Goal: Check status

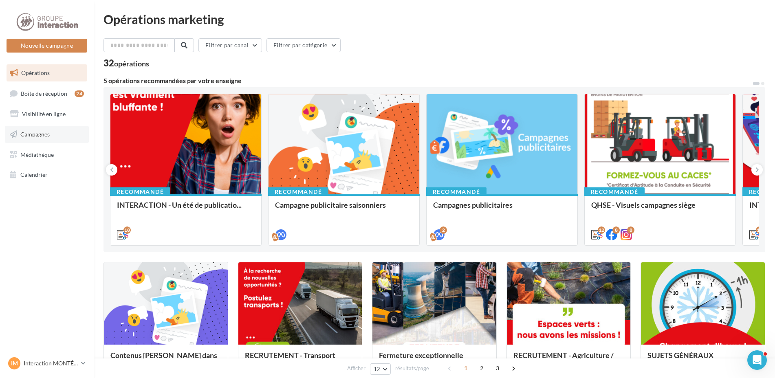
click at [44, 135] on span "Campagnes" at bounding box center [34, 134] width 29 height 7
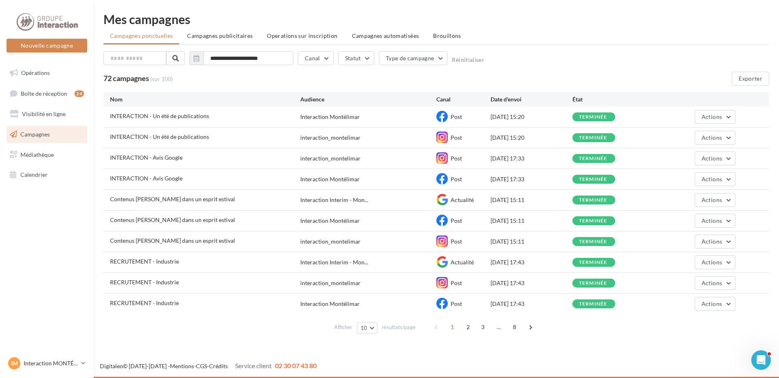
click at [169, 119] on span "INTERACTION - Un été de publications" at bounding box center [159, 115] width 99 height 7
drag, startPoint x: 384, startPoint y: 116, endPoint x: 356, endPoint y: 116, distance: 28.1
click at [383, 116] on div "Interaction Montélimar" at bounding box center [368, 117] width 136 height 8
click at [740, 117] on div "INTERACTION - Un été de publications Interaction Montélimar Post [DATE] 15:20 t…" at bounding box center [435, 117] width 665 height 20
click at [736, 117] on div "INTERACTION - Un été de publications Interaction Montélimar Post [DATE] 15:20 t…" at bounding box center [435, 117] width 665 height 20
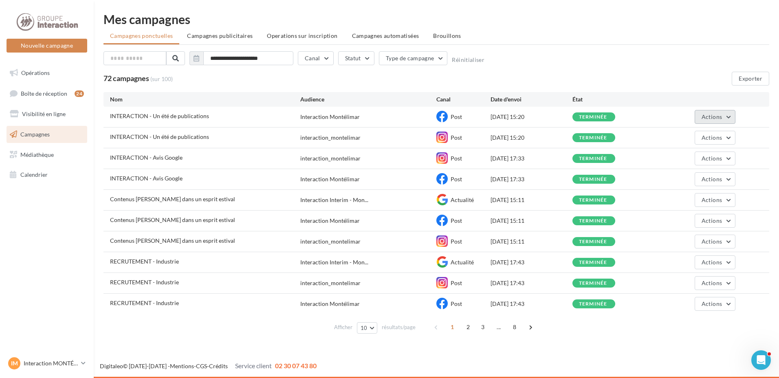
click at [729, 116] on button "Actions" at bounding box center [714, 117] width 41 height 14
click at [699, 140] on button "Voir les résultats" at bounding box center [694, 135] width 81 height 21
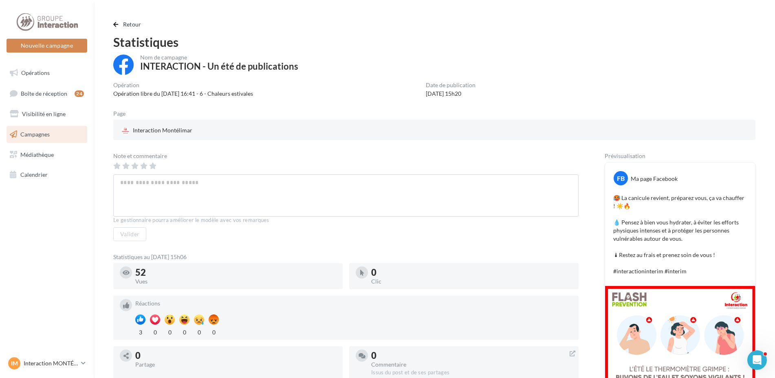
click at [27, 138] on link "Campagnes" at bounding box center [47, 134] width 84 height 17
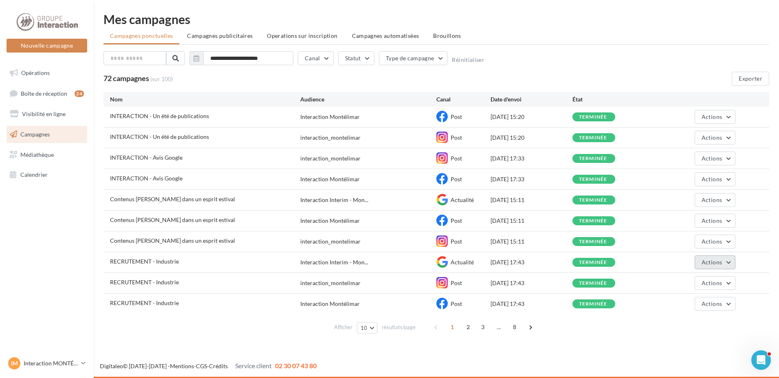
click at [727, 263] on button "Actions" at bounding box center [714, 262] width 41 height 14
click at [709, 282] on button "Voir les résultats" at bounding box center [694, 281] width 81 height 21
